Goal: Information Seeking & Learning: Check status

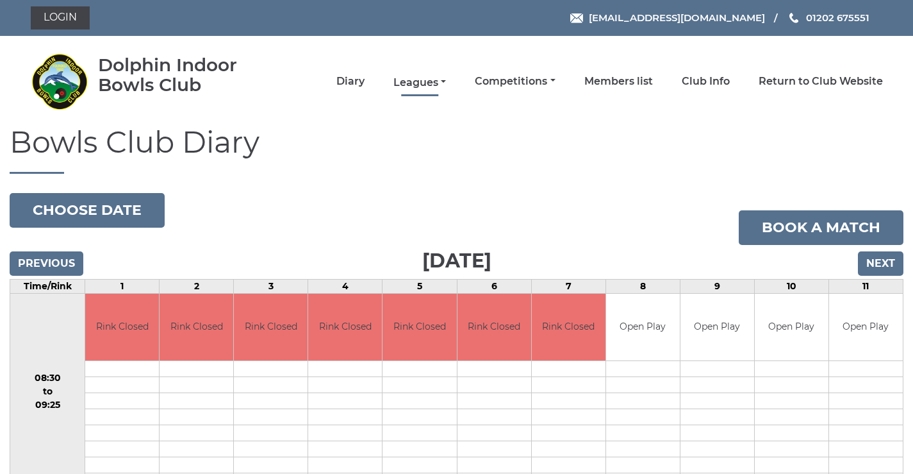
click at [423, 81] on link "Leagues" at bounding box center [419, 83] width 53 height 14
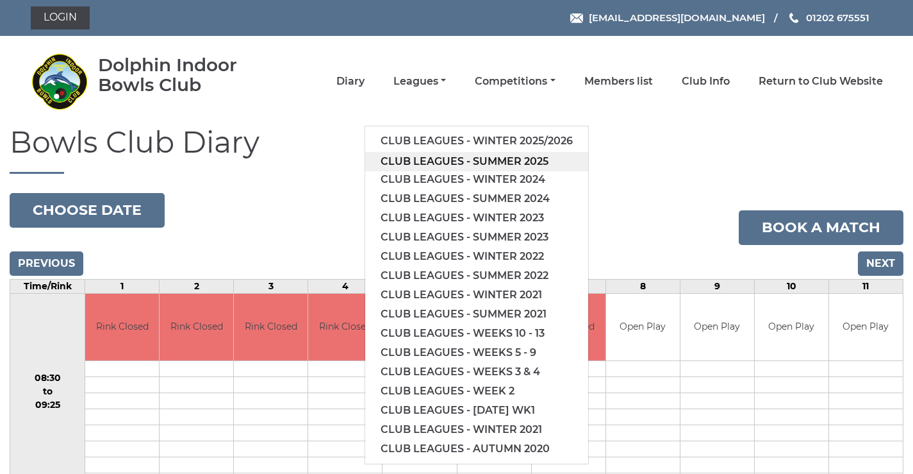
click at [428, 160] on link "Club leagues - Summer 2025" at bounding box center [476, 161] width 223 height 19
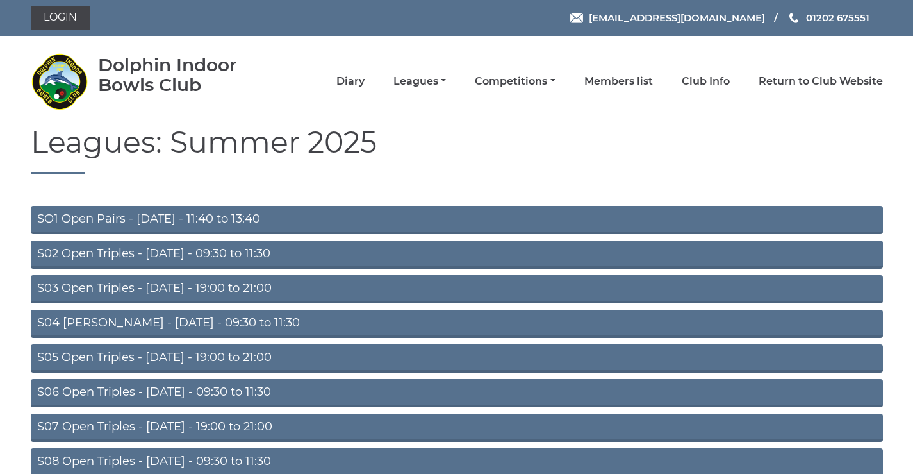
scroll to position [102, 0]
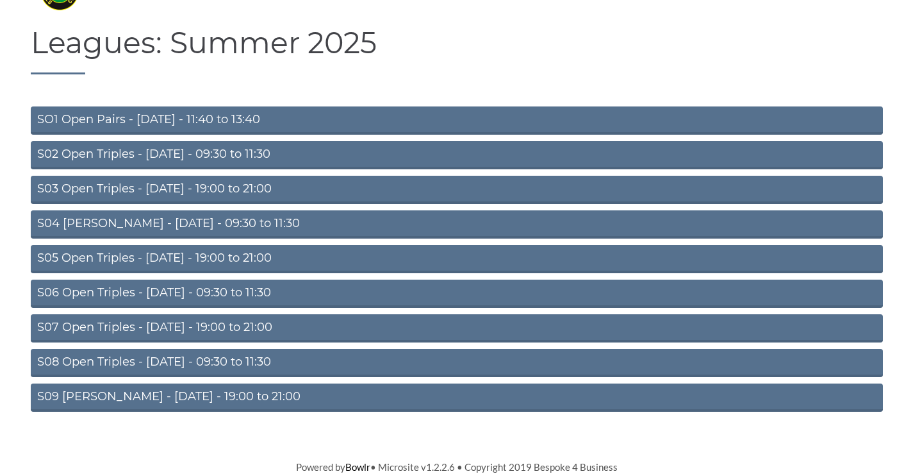
click at [149, 361] on link "S08 Open Triples - Friday - 09:30 to 11:30" at bounding box center [457, 363] width 852 height 28
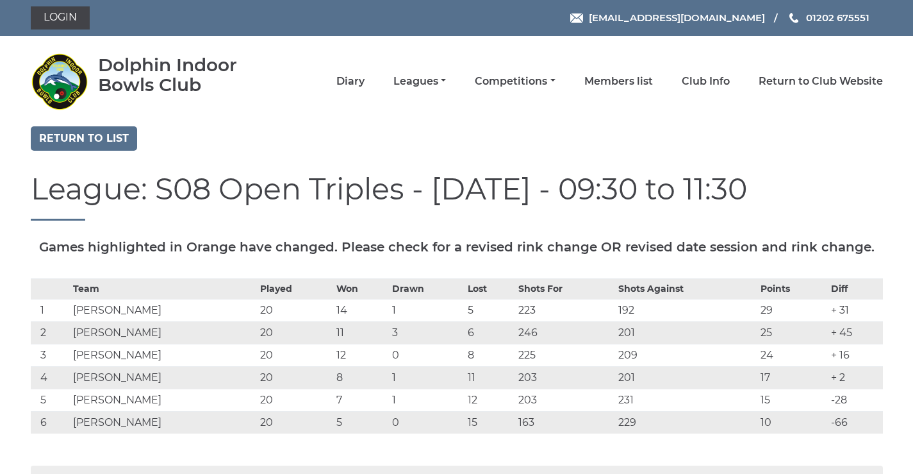
scroll to position [149, 0]
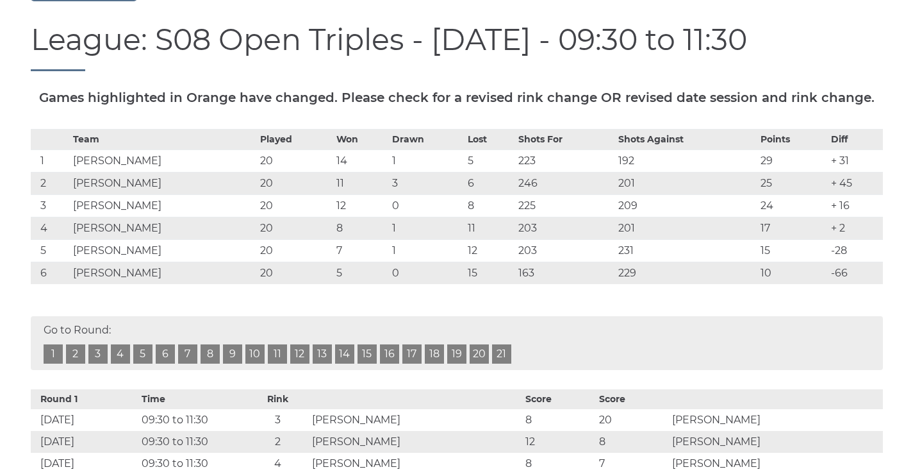
click at [504, 363] on link "21" at bounding box center [501, 353] width 19 height 19
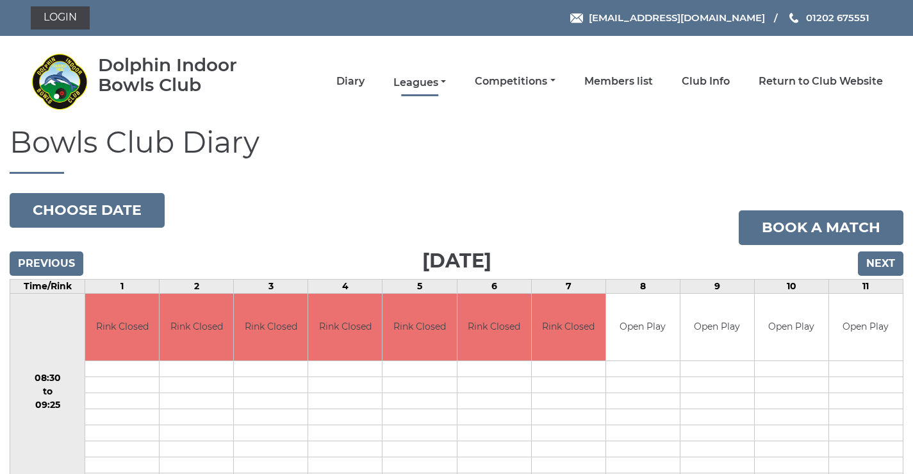
click at [411, 83] on link "Leagues" at bounding box center [419, 83] width 53 height 14
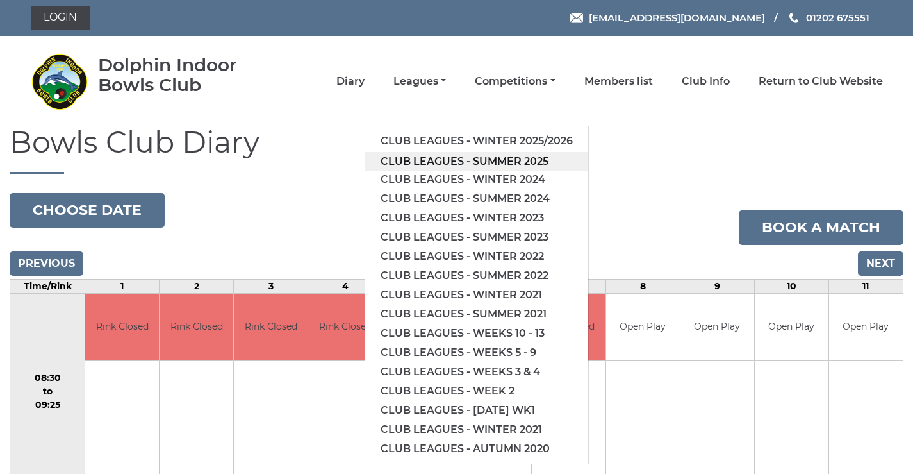
click at [439, 162] on link "Club leagues - Summer 2025" at bounding box center [476, 161] width 223 height 19
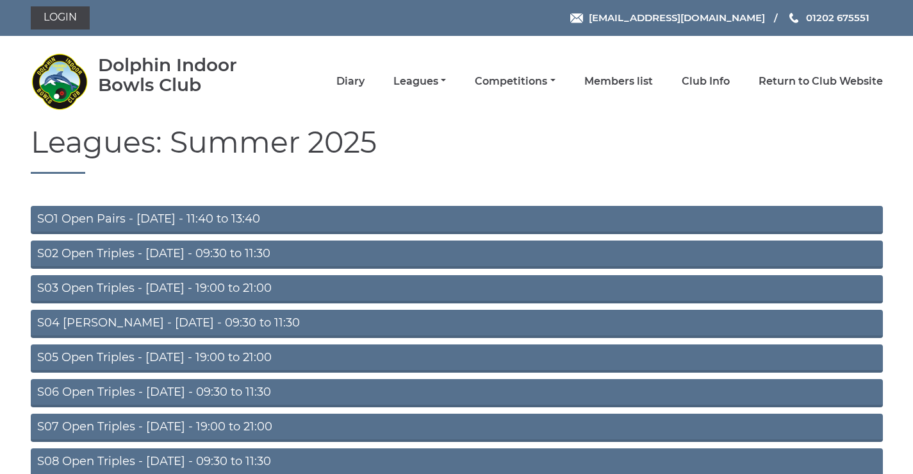
scroll to position [102, 0]
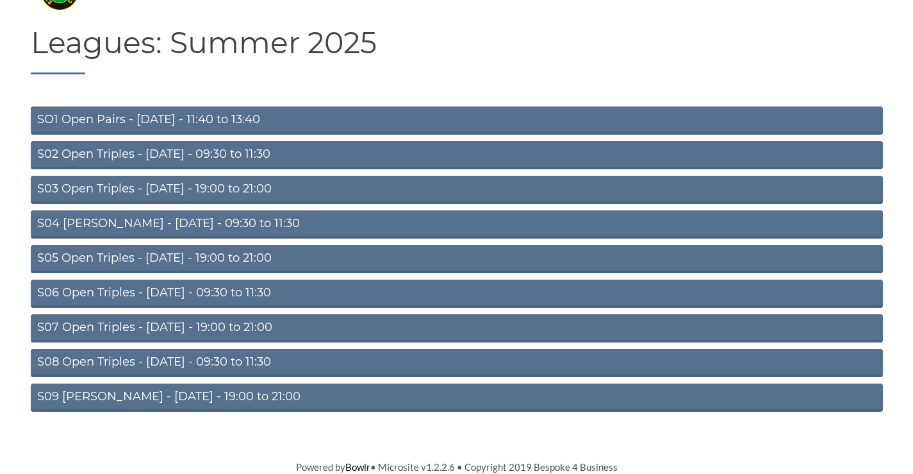
click at [122, 356] on link "S08 Open Triples - [DATE] - 09:30 to 11:30" at bounding box center [457, 363] width 852 height 28
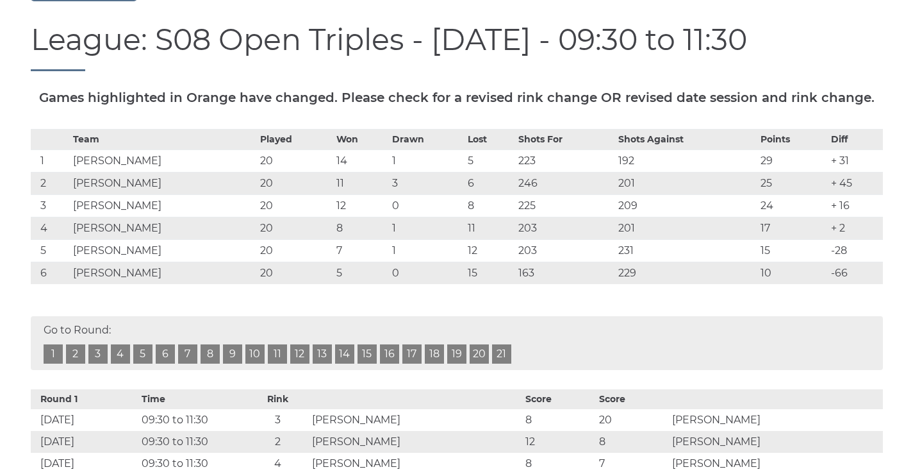
scroll to position [299, 0]
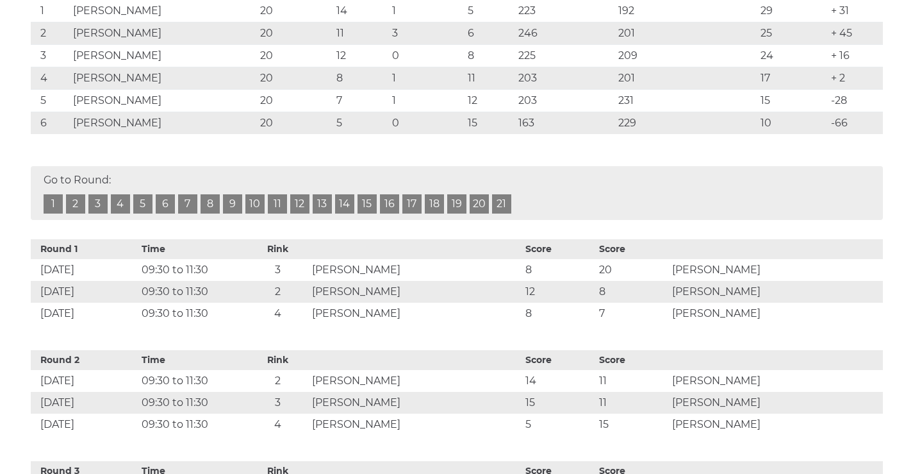
drag, startPoint x: 53, startPoint y: 39, endPoint x: 852, endPoint y: 159, distance: 807.3
click at [852, 134] on tbody "Team Played Won Drawn Lost Shots For Shots Against Points Diff 1 [PERSON_NAME] …" at bounding box center [457, 56] width 852 height 155
copy tbody "1 [PERSON_NAME] CHANT 20 14 1 5 223 192 29 + 31 2 [PERSON_NAME] 20 11 3 6 246 2…"
